Goal: Task Accomplishment & Management: Manage account settings

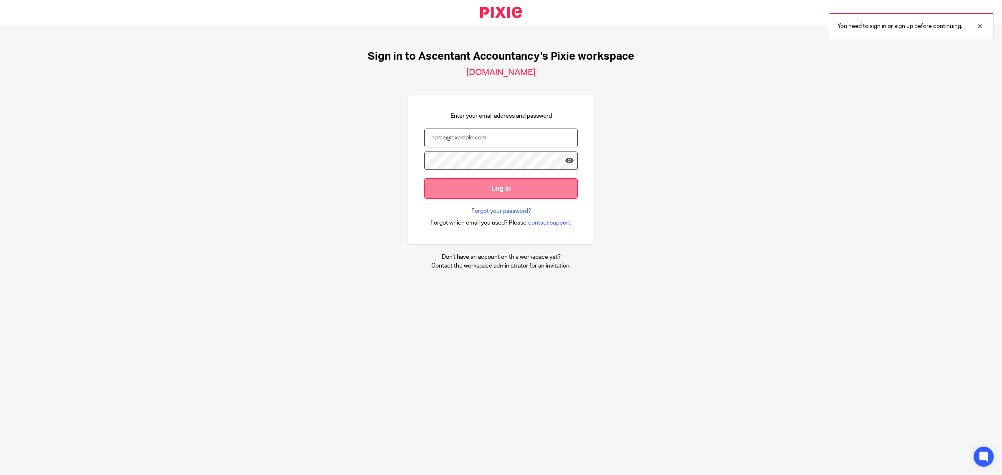
type input "pindor.samra@ascentant.co.uk"
click at [487, 188] on input "Log in" at bounding box center [501, 188] width 154 height 20
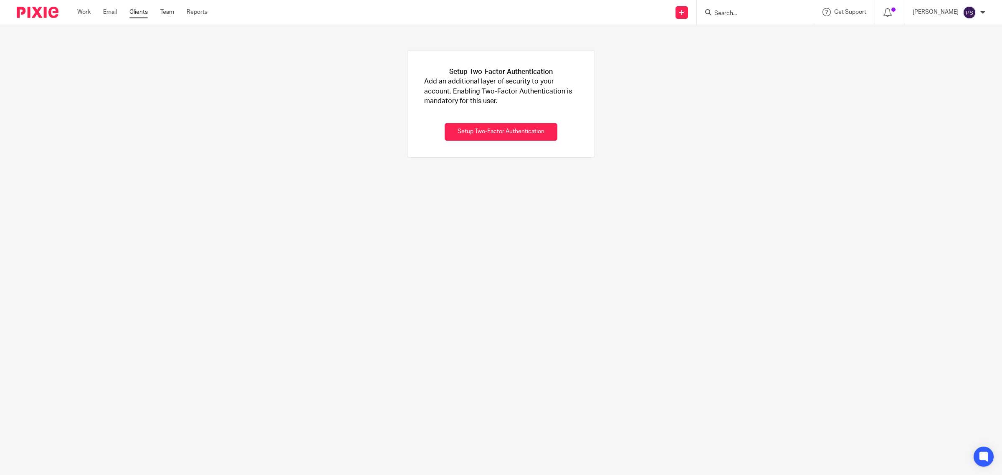
click at [144, 12] on link "Clients" at bounding box center [138, 12] width 18 height 8
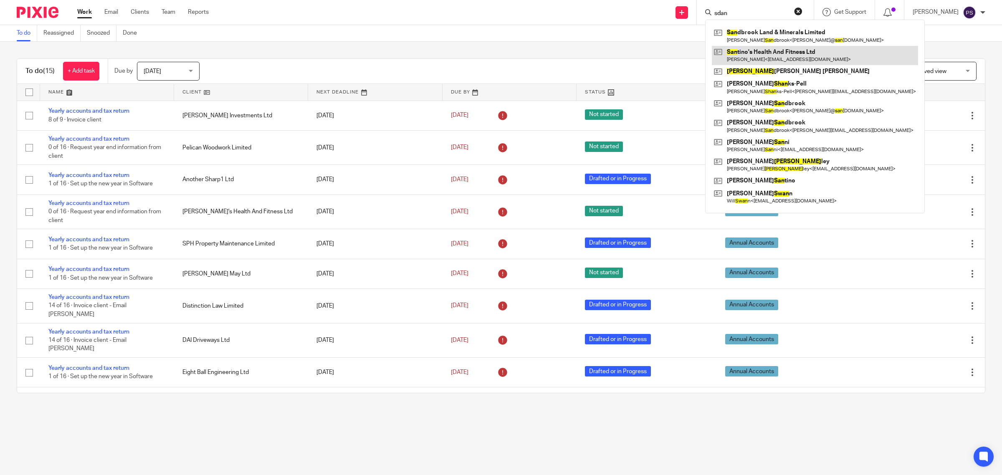
type input "sdan"
click at [805, 58] on link at bounding box center [815, 55] width 206 height 19
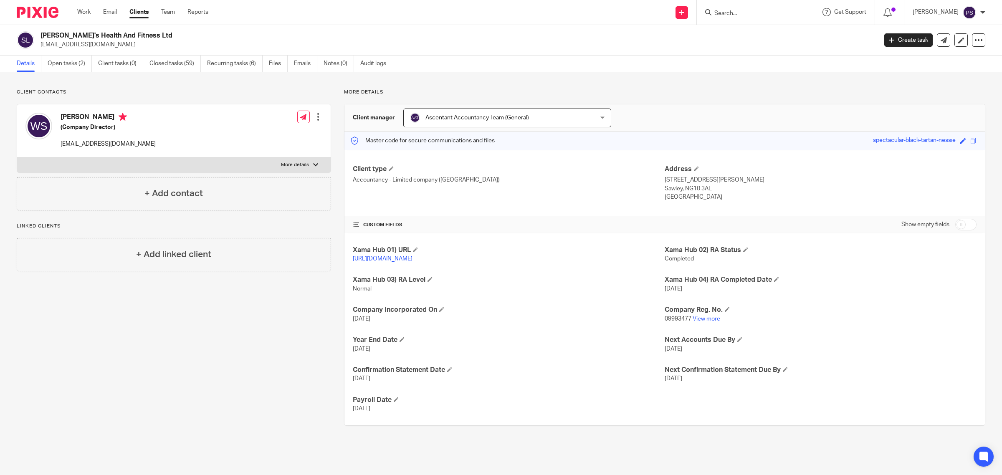
click at [737, 14] on input "Search" at bounding box center [750, 14] width 75 height 8
type input "magic"
click button "submit" at bounding box center [0, 0] width 0 height 0
click at [788, 41] on link at bounding box center [782, 35] width 141 height 19
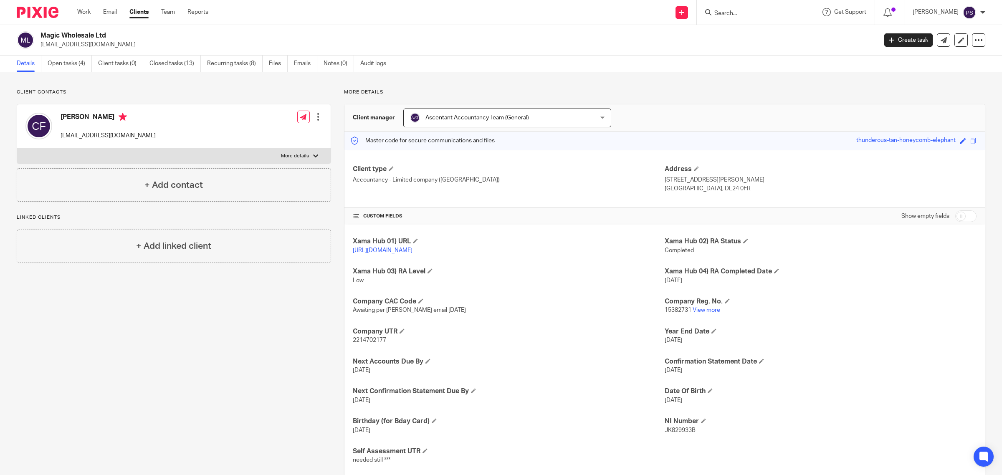
click at [959, 218] on input "checkbox" at bounding box center [965, 216] width 21 height 12
checkbox input "true"
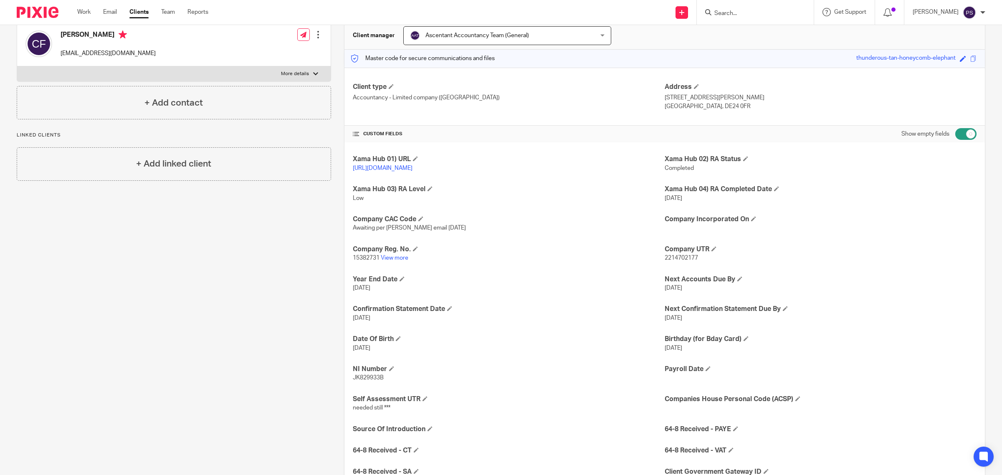
scroll to position [135, 0]
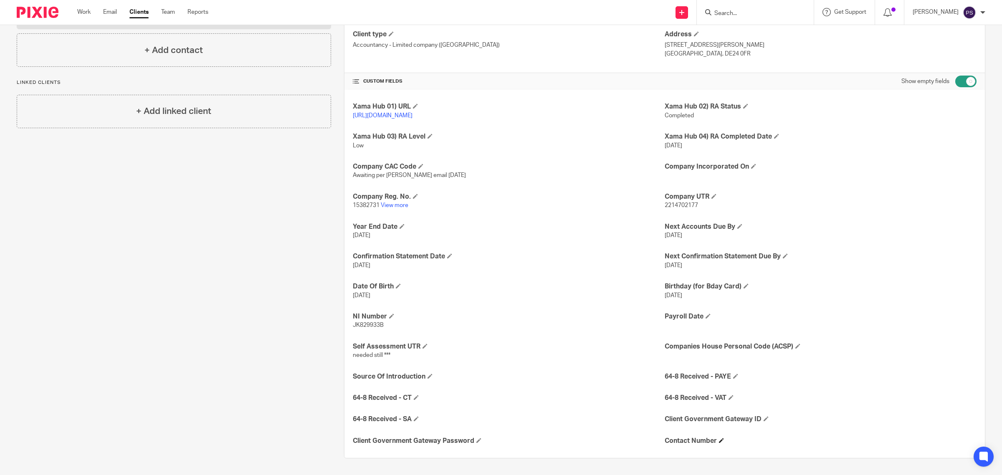
click at [716, 443] on h4 "Contact Number" at bounding box center [821, 441] width 312 height 9
click at [719, 439] on span at bounding box center [721, 440] width 5 height 5
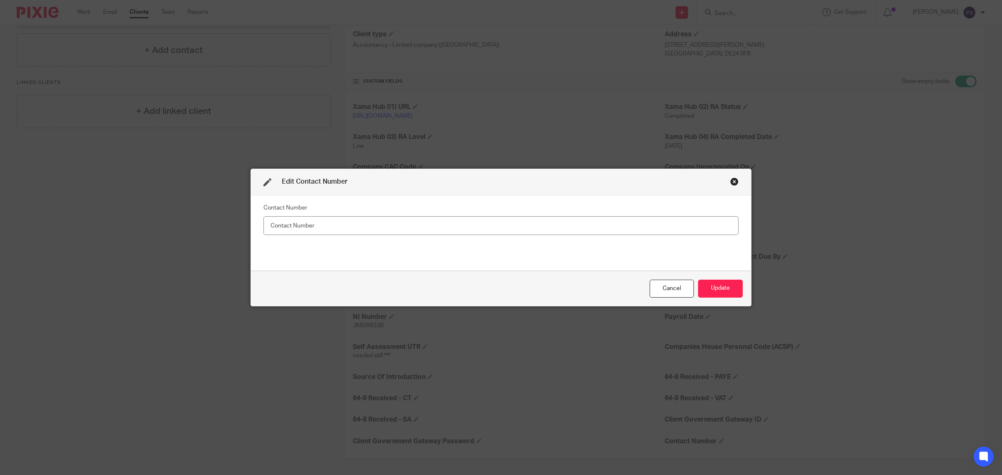
click at [491, 229] on input "text" at bounding box center [500, 225] width 475 height 19
type input "07849 119444"
click at [723, 289] on button "Update" at bounding box center [720, 289] width 45 height 18
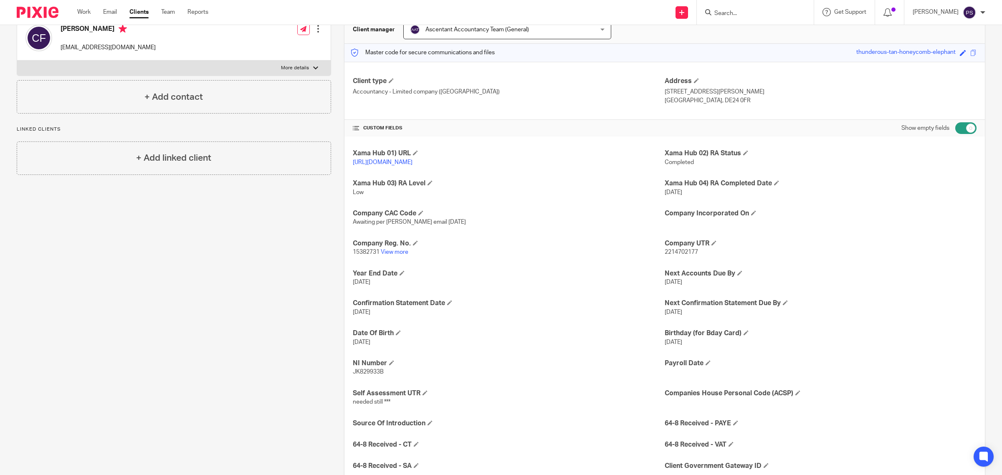
scroll to position [143, 0]
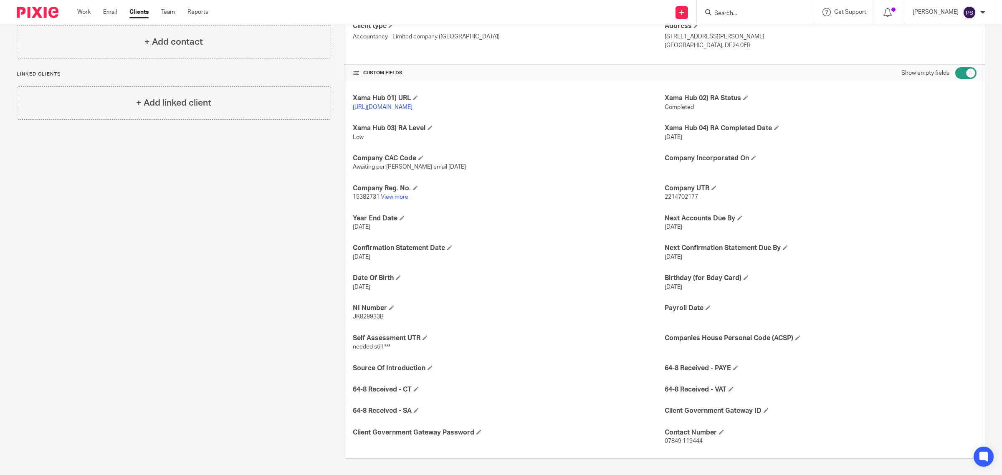
click at [665, 440] on span "07849 119444" at bounding box center [684, 441] width 38 height 6
click at [719, 431] on span at bounding box center [721, 432] width 5 height 5
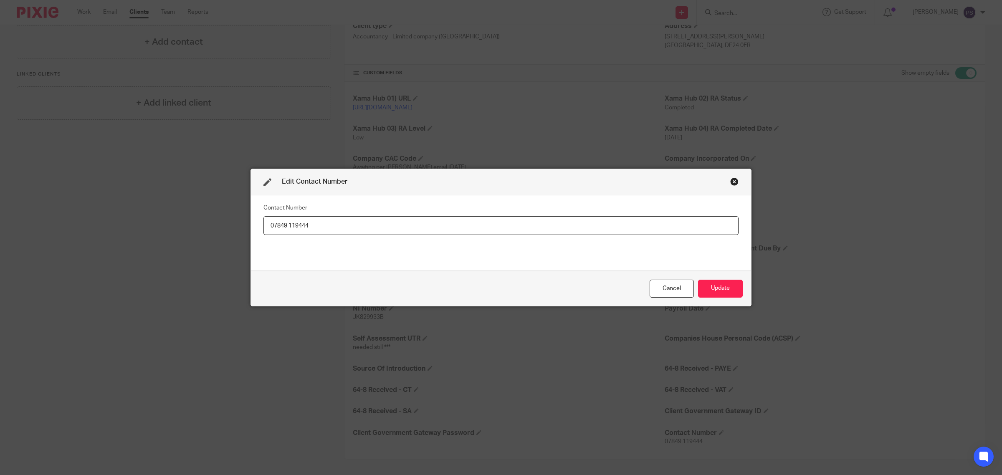
drag, startPoint x: 357, startPoint y: 222, endPoint x: 187, endPoint y: 226, distance: 169.9
click at [187, 226] on div "Edit Contact Number Contact Number 07849 119444 Cancel Update" at bounding box center [501, 237] width 1002 height 475
click at [667, 293] on div "Cancel" at bounding box center [672, 289] width 44 height 18
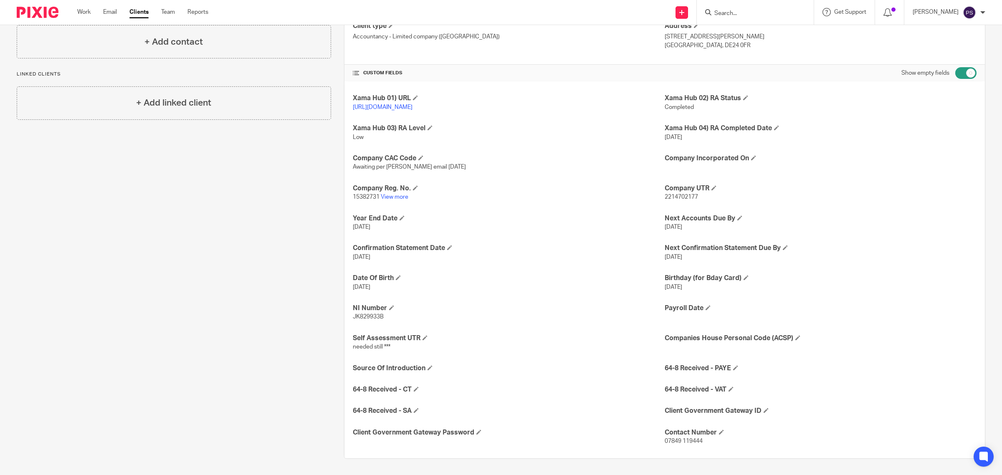
scroll to position [0, 0]
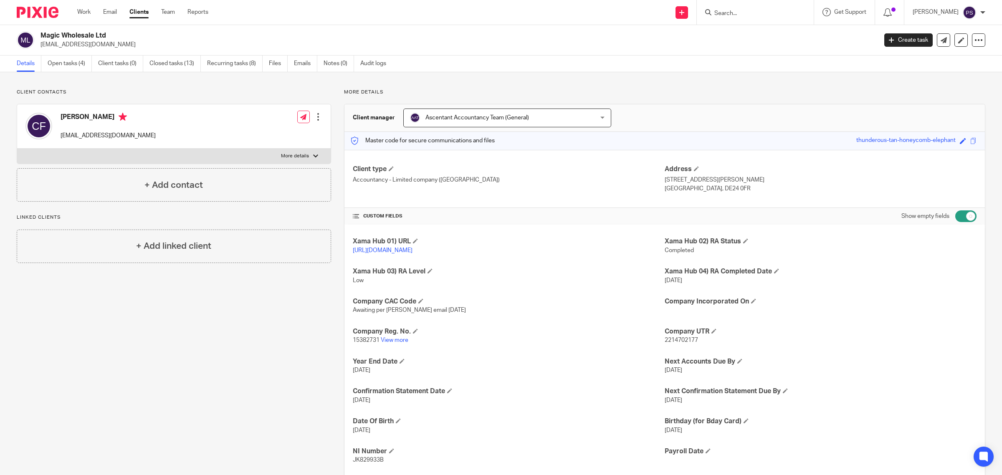
click at [723, 15] on div at bounding box center [753, 12] width 97 height 10
click at [761, 11] on input "Search" at bounding box center [750, 14] width 75 height 8
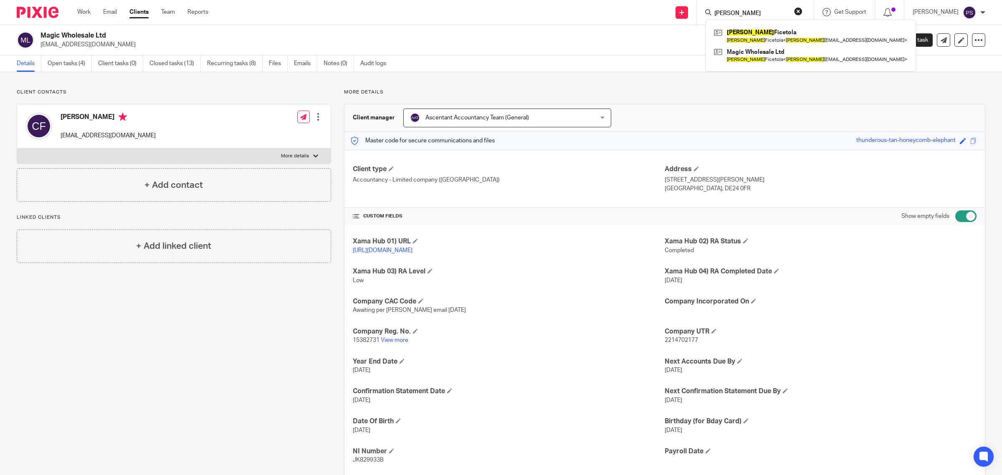
type input "claudio"
click button "submit" at bounding box center [0, 0] width 0 height 0
click at [769, 38] on link at bounding box center [810, 35] width 197 height 19
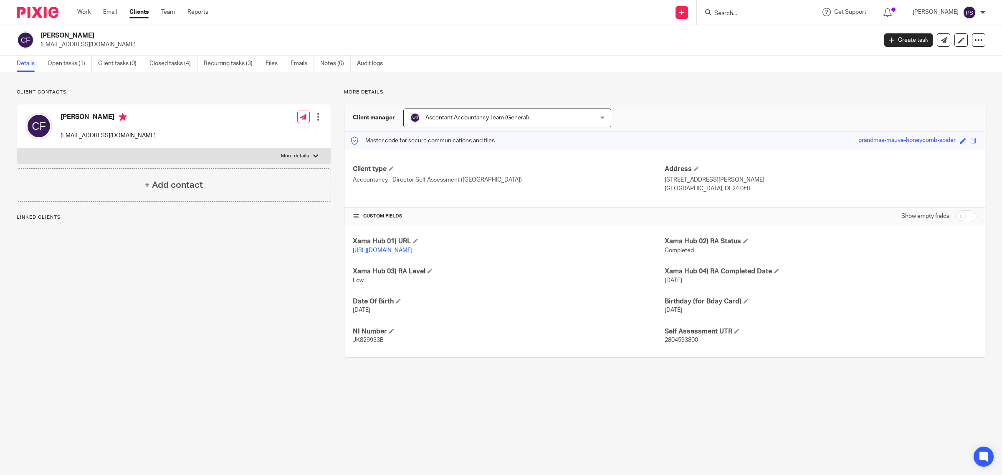
click at [966, 216] on input "checkbox" at bounding box center [965, 216] width 21 height 12
checkbox input "true"
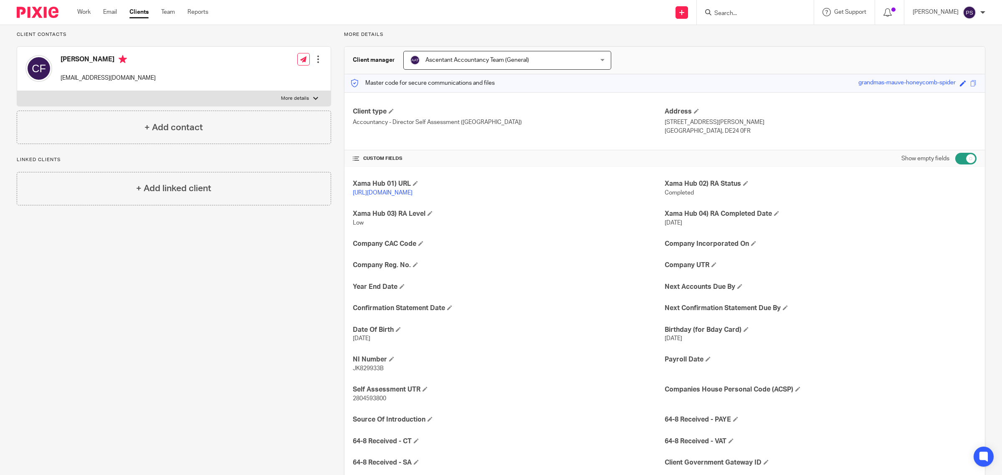
scroll to position [101, 0]
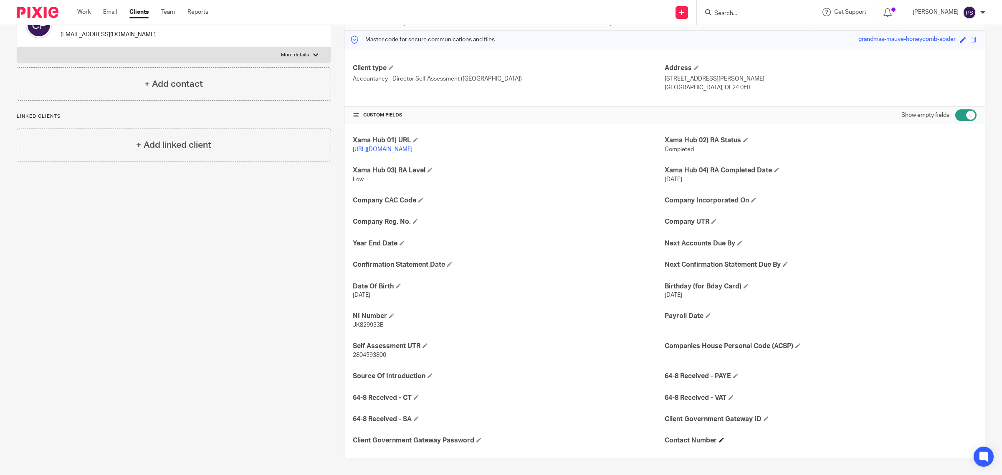
click at [720, 440] on span at bounding box center [721, 439] width 5 height 5
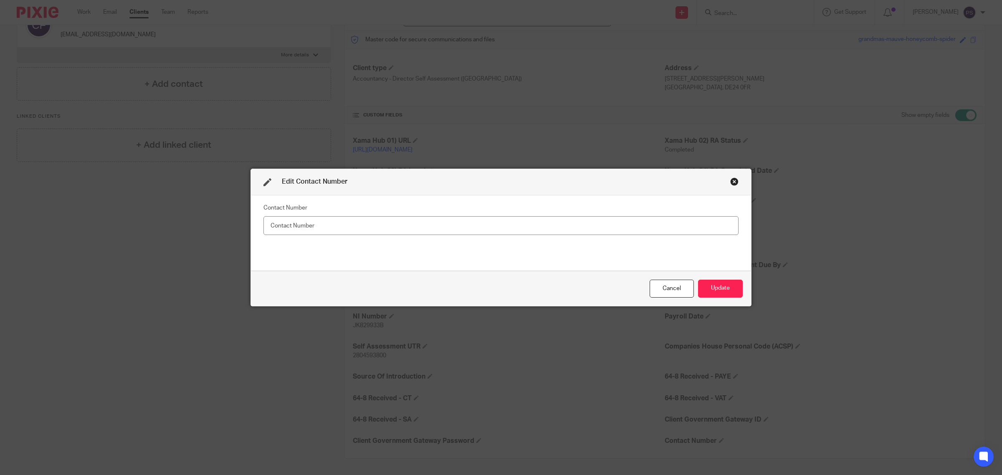
click at [490, 233] on input "text" at bounding box center [500, 225] width 475 height 19
type input "07849 119444"
click at [721, 291] on button "Update" at bounding box center [720, 289] width 45 height 18
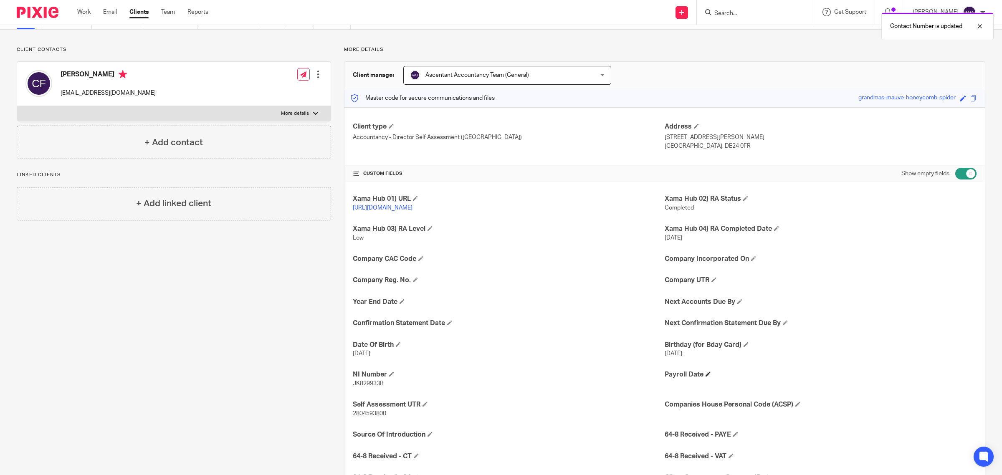
scroll to position [0, 0]
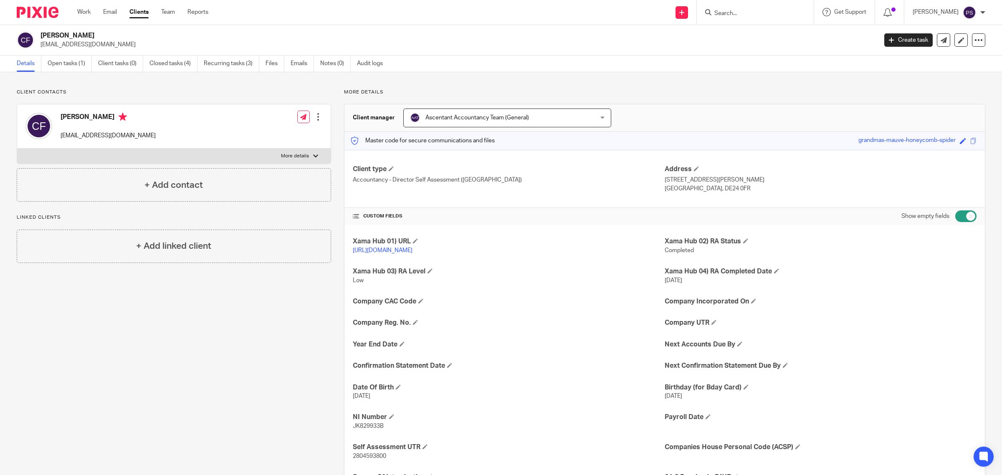
click at [723, 7] on form at bounding box center [757, 12] width 89 height 10
click at [734, 8] on form at bounding box center [757, 12] width 89 height 10
click at [741, 8] on form at bounding box center [757, 12] width 89 height 10
click at [748, 11] on input "Search" at bounding box center [750, 14] width 75 height 8
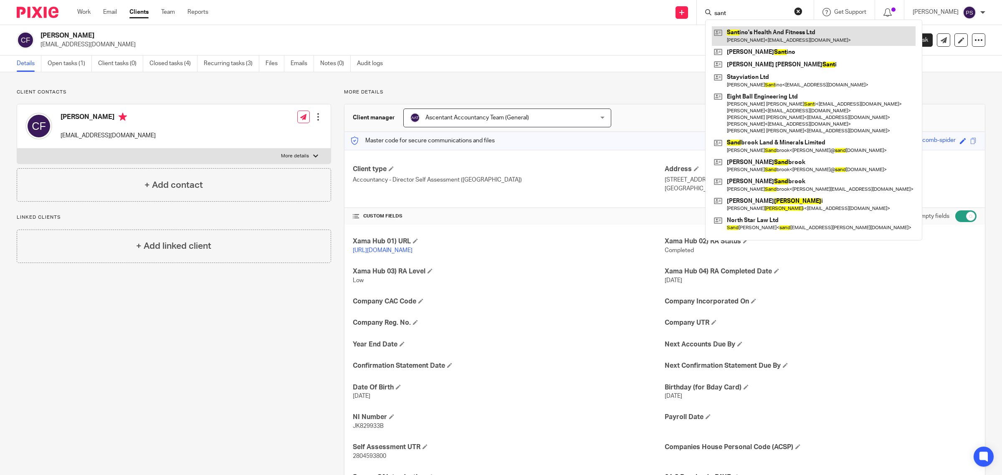
type input "sant"
click at [769, 35] on link at bounding box center [814, 35] width 204 height 19
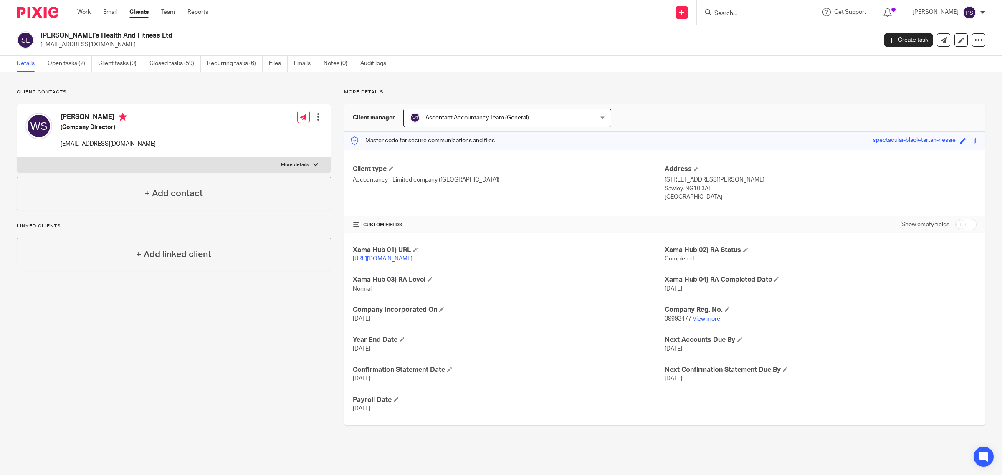
drag, startPoint x: 41, startPoint y: 33, endPoint x: 160, endPoint y: 34, distance: 119.0
click at [159, 34] on h2 "Santino's Health And Fitness Ltd" at bounding box center [372, 35] width 665 height 9
copy h2 "Santino's Health And Fitness Ltd"
